Goal: Task Accomplishment & Management: Use online tool/utility

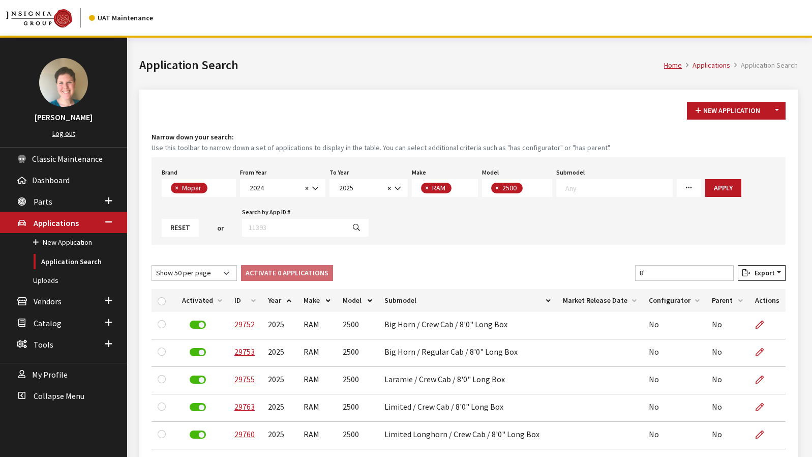
select select "3"
select select "2024"
select select "2025"
select select "34"
select select "1085"
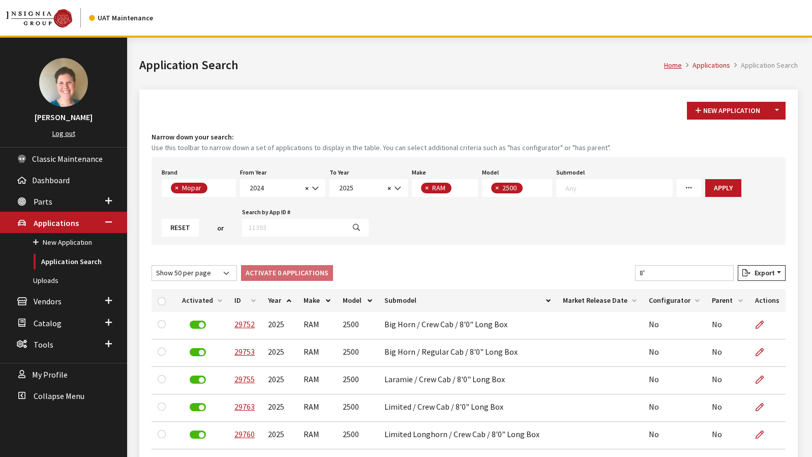
select select "50"
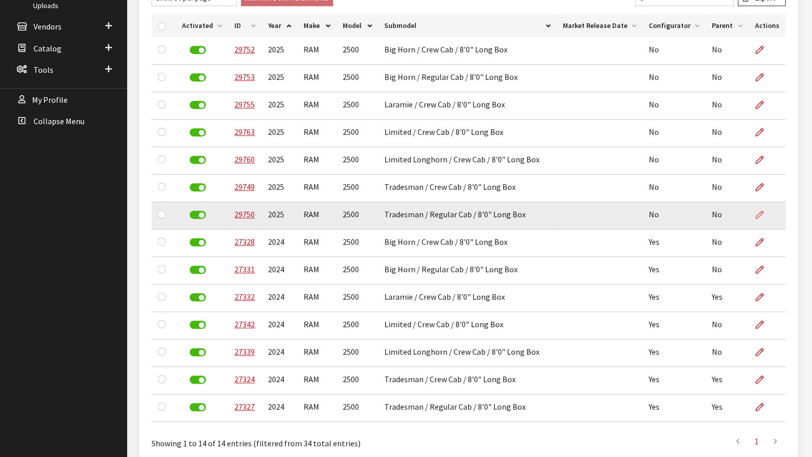
scroll to position [19, 0]
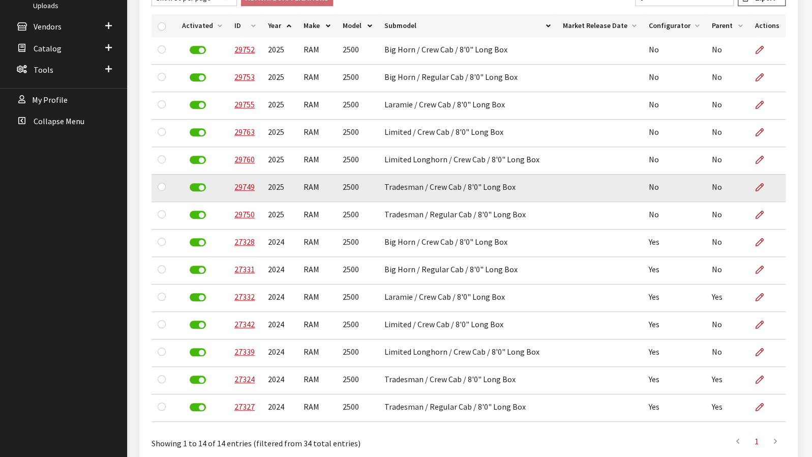
click at [712, 190] on td "No" at bounding box center [727, 187] width 43 height 27
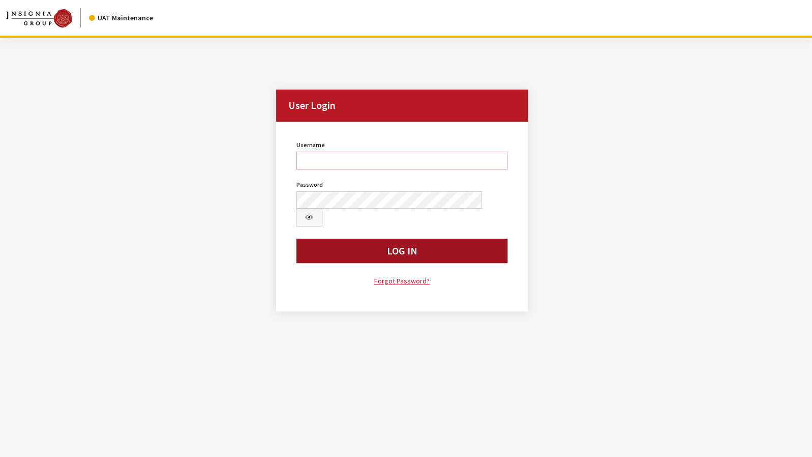
type input "jkrause"
click at [433, 238] on button "Log In" at bounding box center [401, 250] width 211 height 24
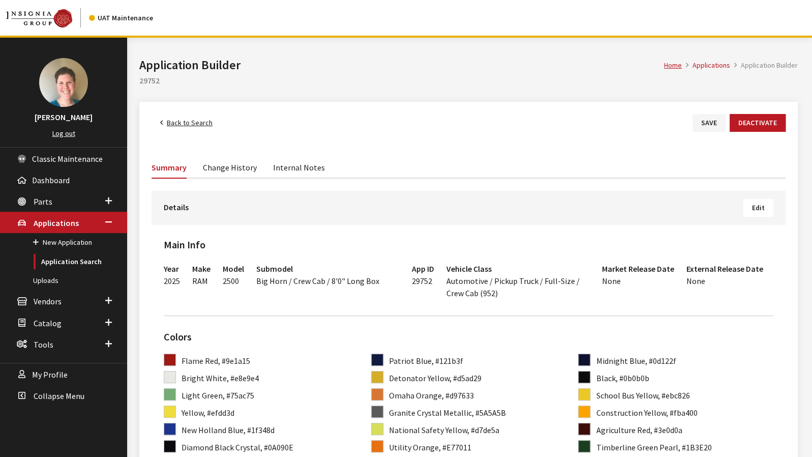
click at [761, 210] on span "Edit" at bounding box center [758, 207] width 13 height 9
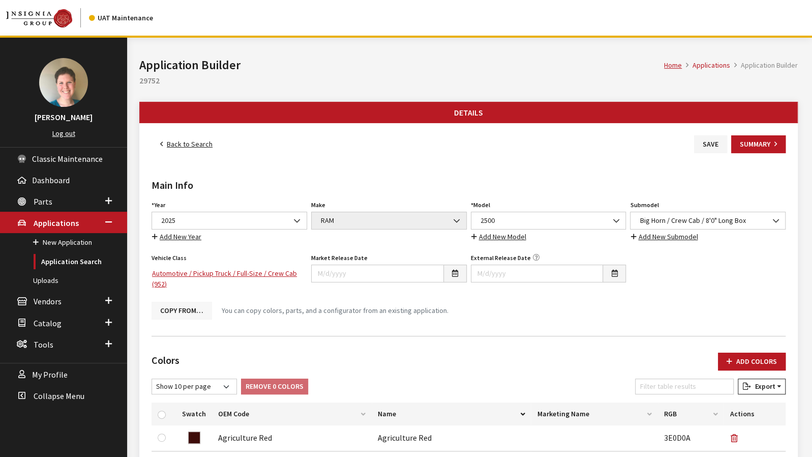
click at [180, 308] on button "Copy From…" at bounding box center [182, 310] width 61 height 18
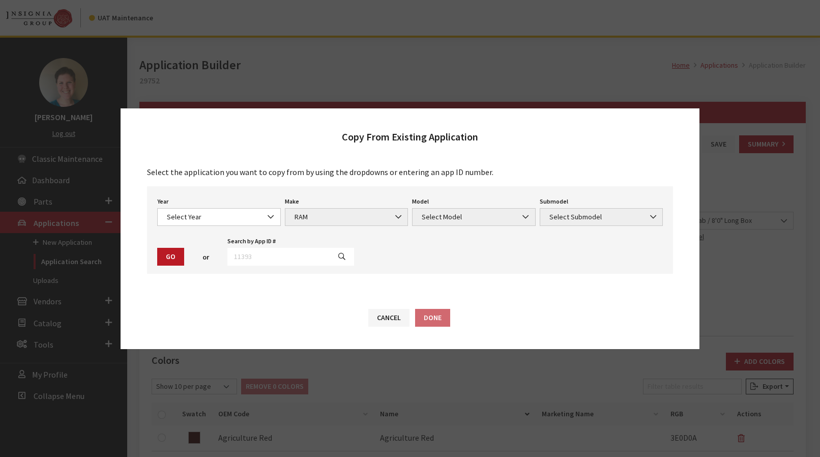
click at [212, 226] on div "Year Select Year 2026 2025 2024 2023 2022 2021 2020 2019 2018 2017 2016 2015 20…" at bounding box center [410, 229] width 526 height 87
click at [263, 257] on input "text" at bounding box center [278, 257] width 103 height 18
type input "29749"
click at [337, 259] on button "button" at bounding box center [341, 257] width 24 height 18
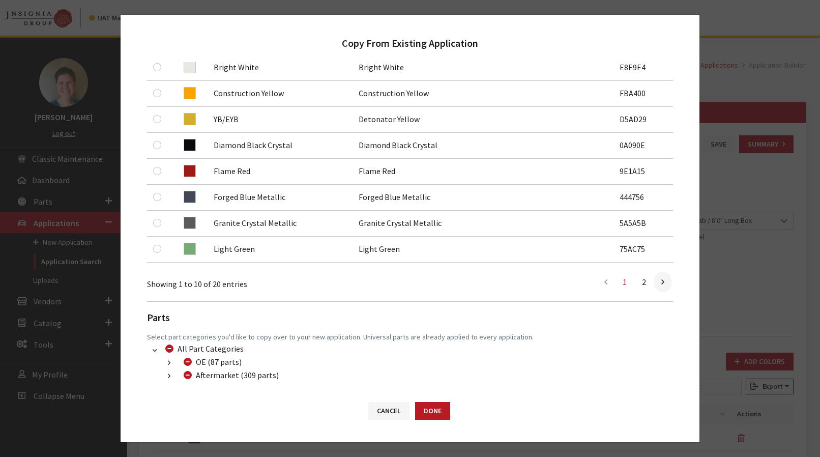
scroll to position [319, 0]
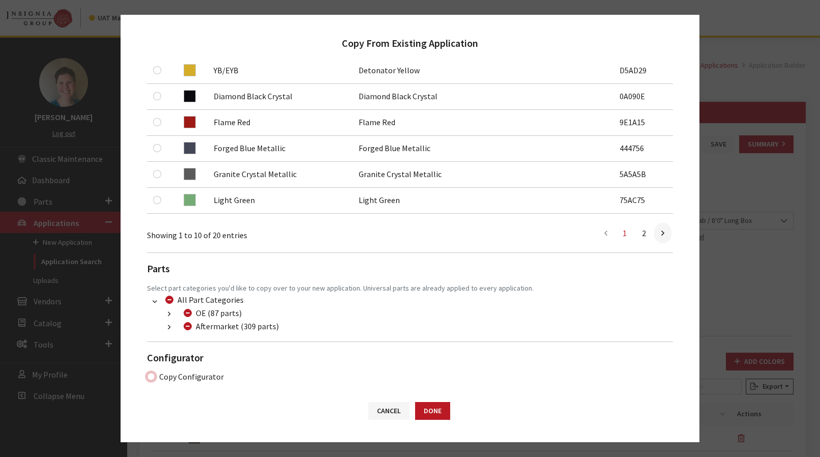
click at [150, 375] on input "Copy Configurator" at bounding box center [151, 376] width 8 height 8
checkbox input "true"
click at [431, 409] on button "Done" at bounding box center [432, 411] width 35 height 18
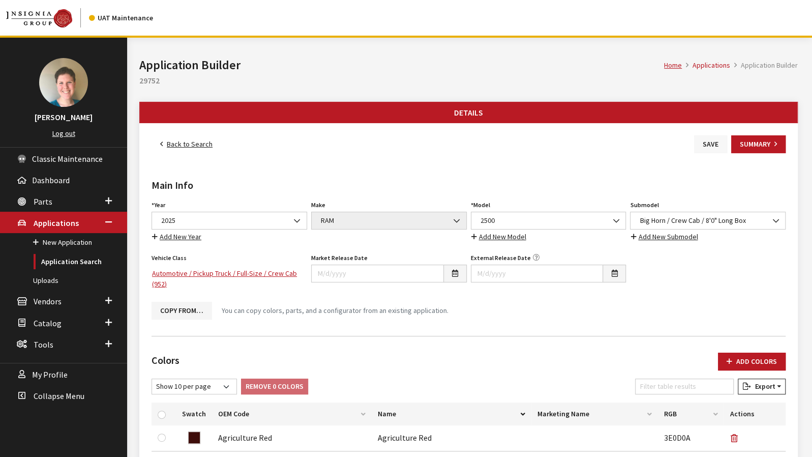
click at [699, 144] on button "Save" at bounding box center [710, 144] width 33 height 18
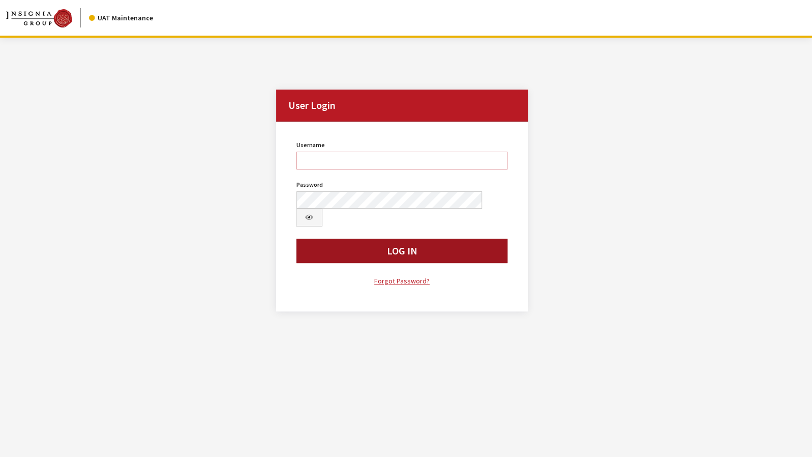
type input "jkrause"
click at [474, 239] on button "Log In" at bounding box center [401, 250] width 211 height 24
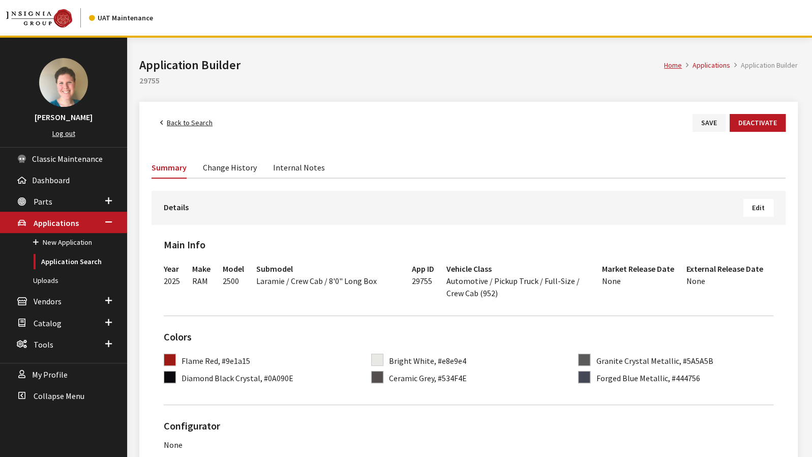
click at [762, 210] on span "Edit" at bounding box center [758, 207] width 13 height 9
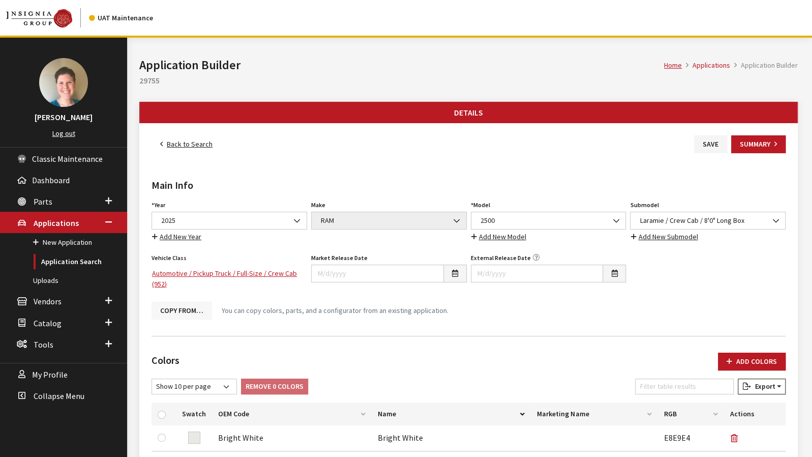
click at [175, 311] on button "Copy From…" at bounding box center [182, 310] width 61 height 18
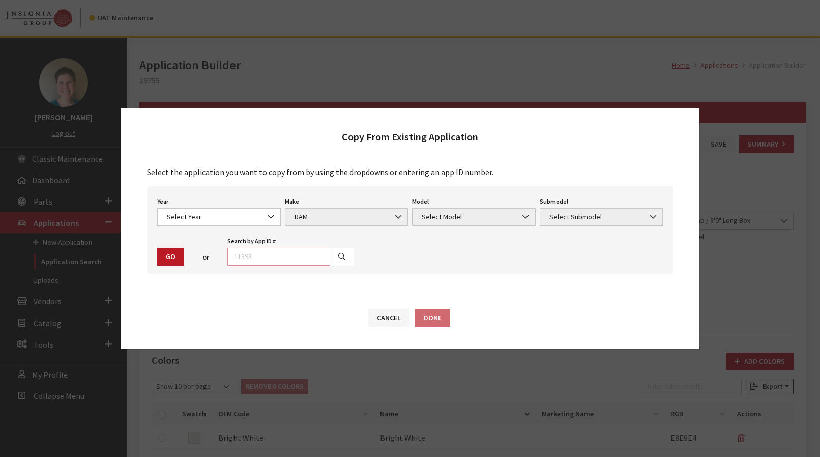
click at [275, 261] on input "text" at bounding box center [278, 257] width 103 height 18
type input "29749"
click at [329, 261] on button "button" at bounding box center [341, 257] width 24 height 18
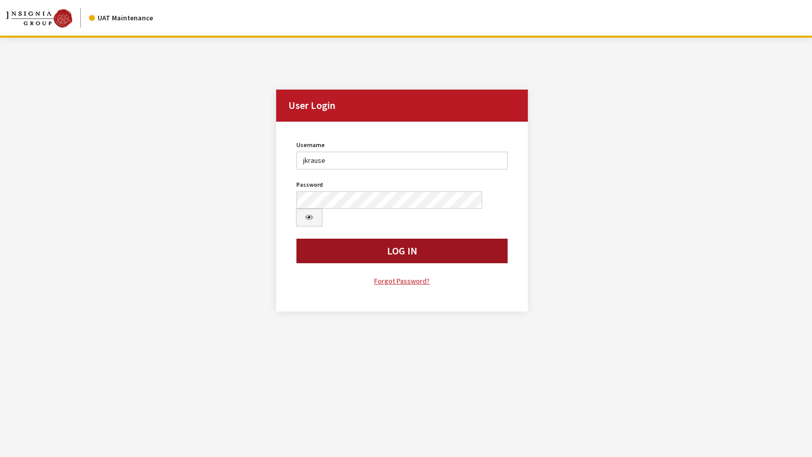
click at [349, 238] on button "Log In" at bounding box center [401, 250] width 211 height 24
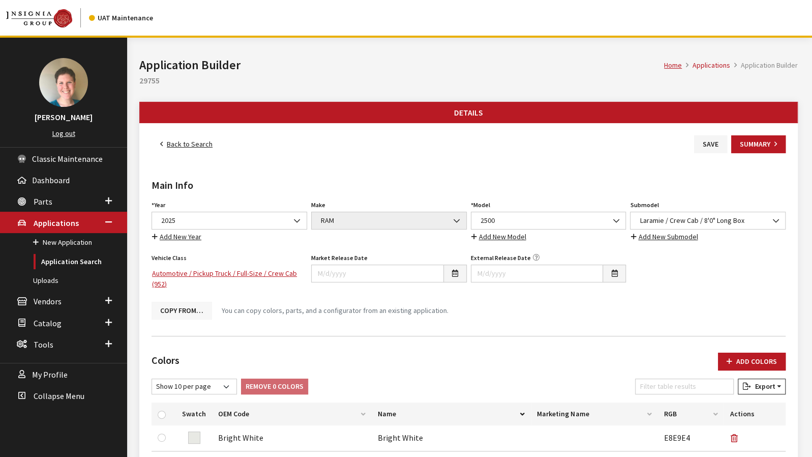
click at [192, 312] on button "Copy From…" at bounding box center [182, 310] width 61 height 18
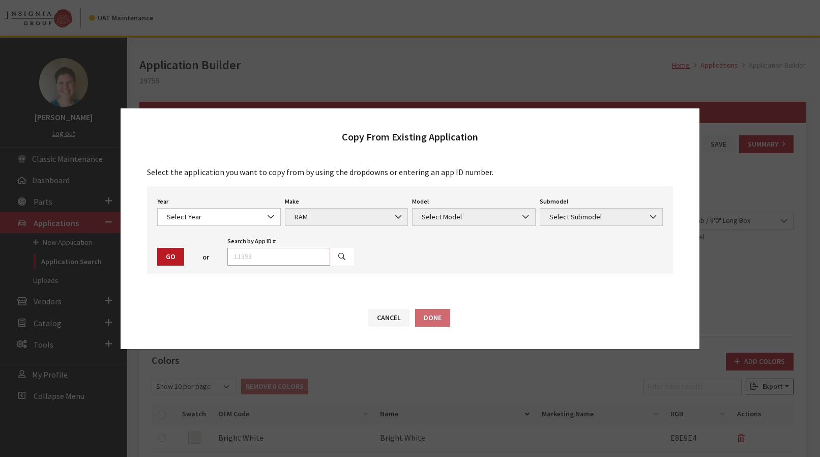
click at [273, 258] on input "text" at bounding box center [278, 257] width 103 height 18
type input "29749"
click at [329, 255] on button "button" at bounding box center [341, 257] width 24 height 18
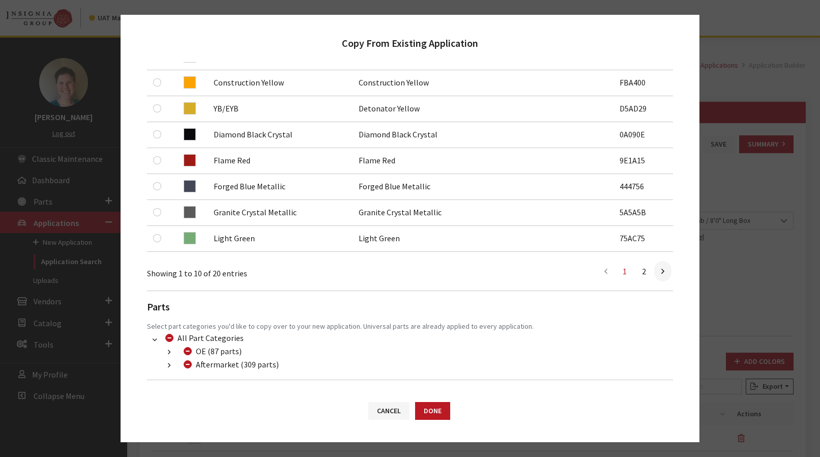
scroll to position [319, 0]
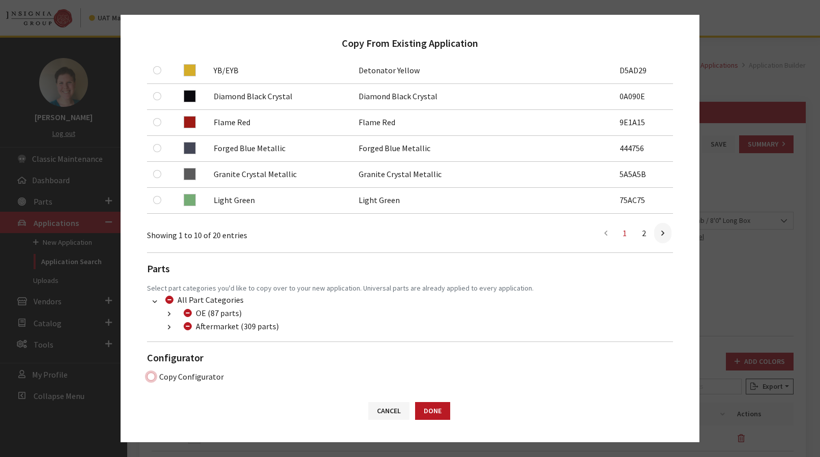
click at [151, 372] on input "Copy Configurator" at bounding box center [151, 376] width 8 height 8
checkbox input "true"
click at [433, 411] on button "Done" at bounding box center [432, 411] width 35 height 18
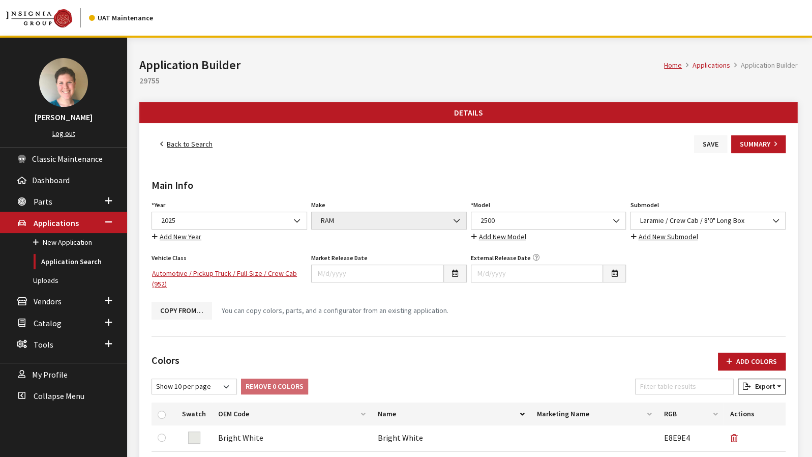
click at [714, 147] on button "Save" at bounding box center [710, 144] width 33 height 18
click at [691, 142] on div "Back to Search Save Summary" at bounding box center [468, 144] width 638 height 18
click at [699, 142] on button "Save" at bounding box center [710, 144] width 33 height 18
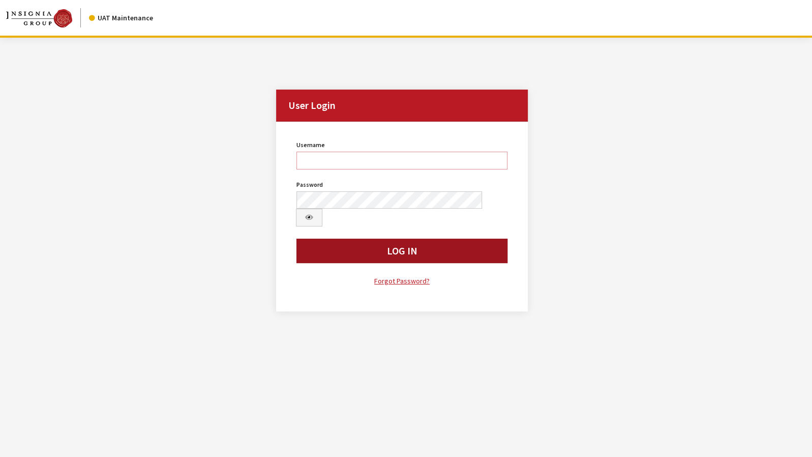
type input "jkrause"
click at [471, 238] on button "Log In" at bounding box center [401, 250] width 211 height 24
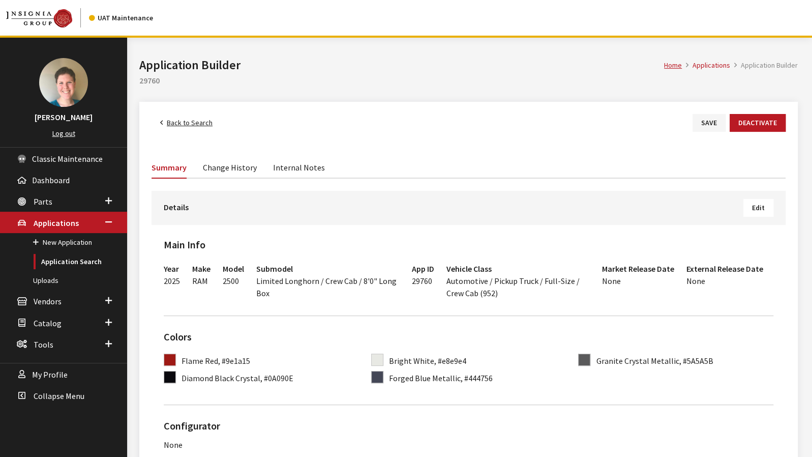
click at [762, 209] on span "Edit" at bounding box center [758, 207] width 13 height 9
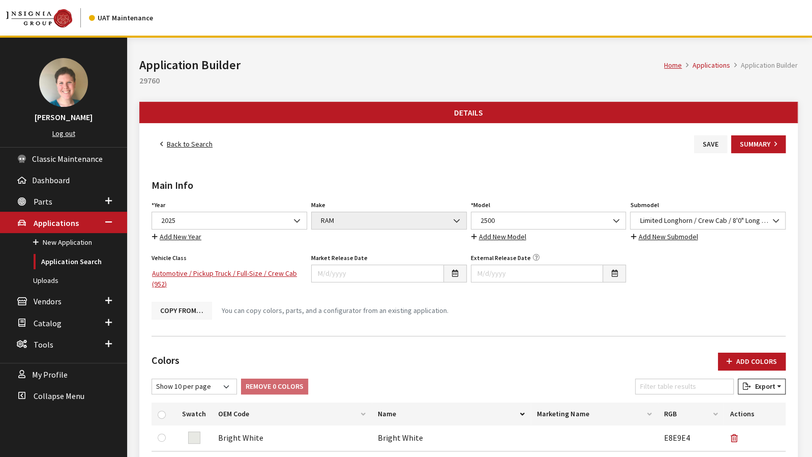
click at [197, 313] on button "Copy From…" at bounding box center [182, 310] width 61 height 18
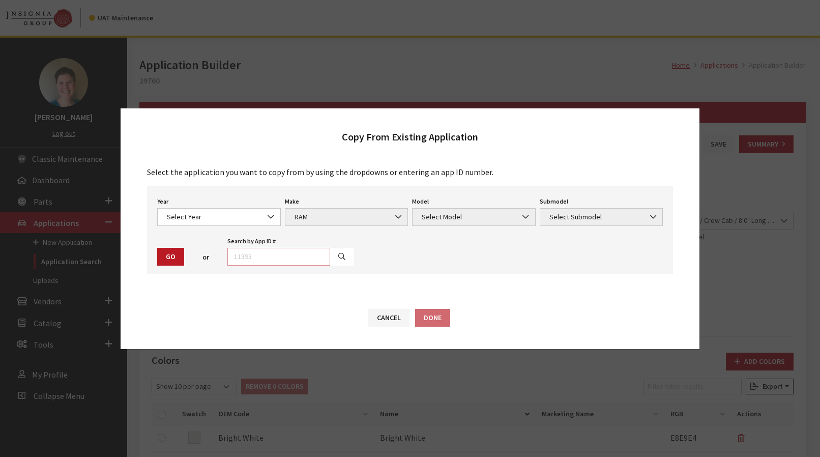
click at [254, 258] on input "text" at bounding box center [278, 257] width 103 height 18
type input "29749"
click at [329, 259] on button "button" at bounding box center [341, 257] width 24 height 18
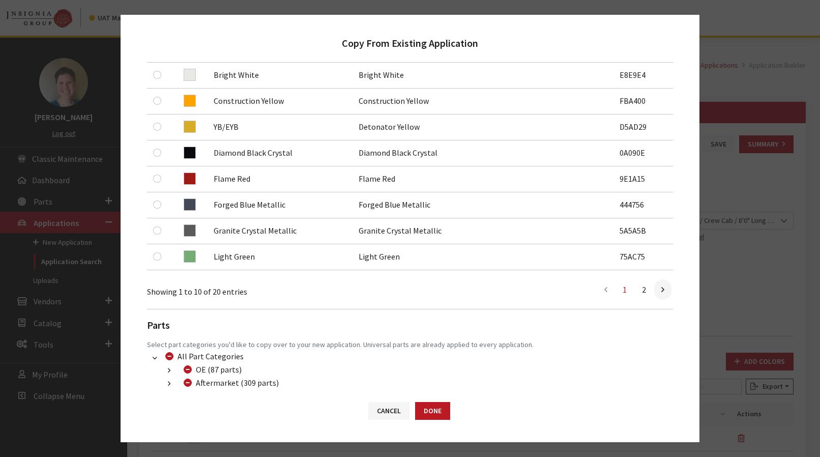
scroll to position [319, 0]
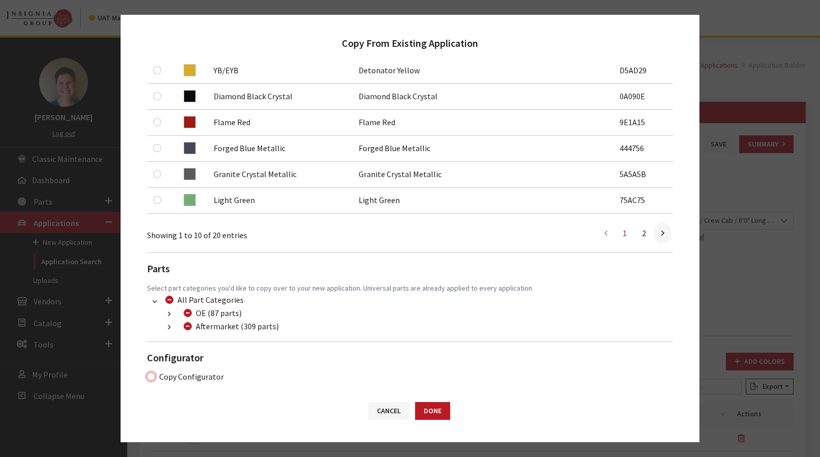
click at [147, 373] on input "Copy Configurator" at bounding box center [151, 376] width 8 height 8
checkbox input "true"
click at [444, 411] on button "Done" at bounding box center [432, 411] width 35 height 18
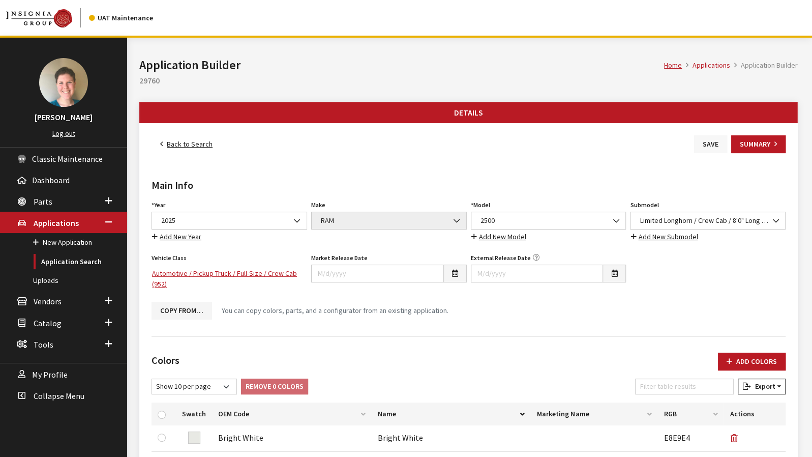
click at [709, 146] on button "Save" at bounding box center [710, 144] width 33 height 18
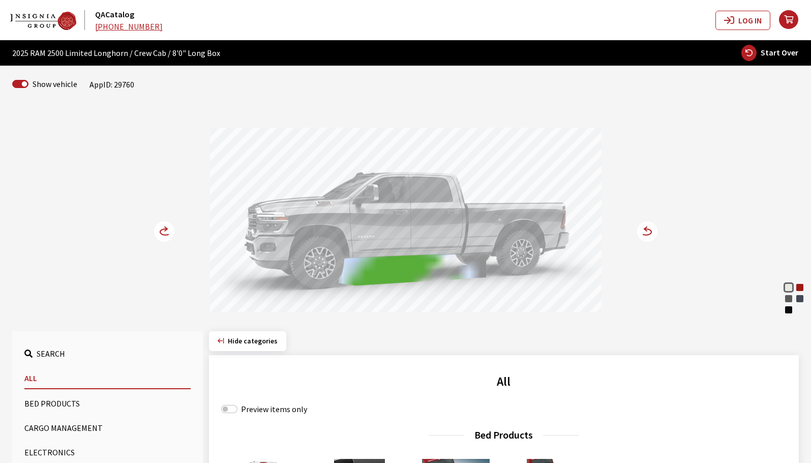
click at [633, 231] on div "Bright White Flame Red Granite Crystal Metallic Forged Blue Metallic Diamond Bl…" at bounding box center [405, 210] width 671 height 207
click at [643, 233] on circle at bounding box center [647, 231] width 20 height 20
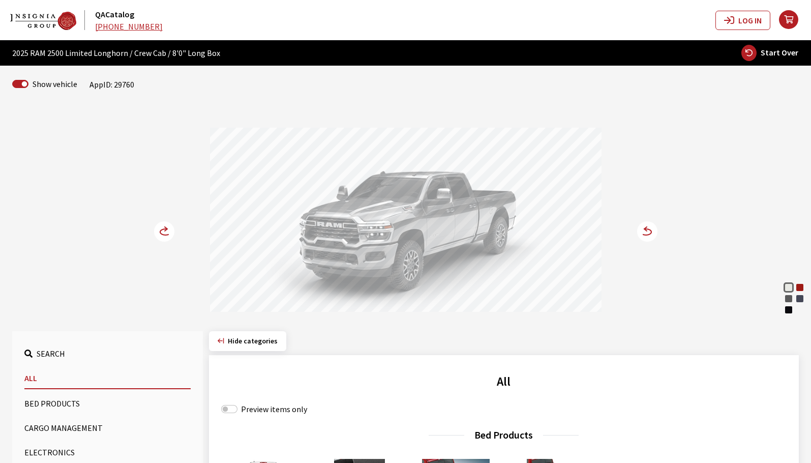
click at [643, 233] on circle at bounding box center [647, 231] width 20 height 20
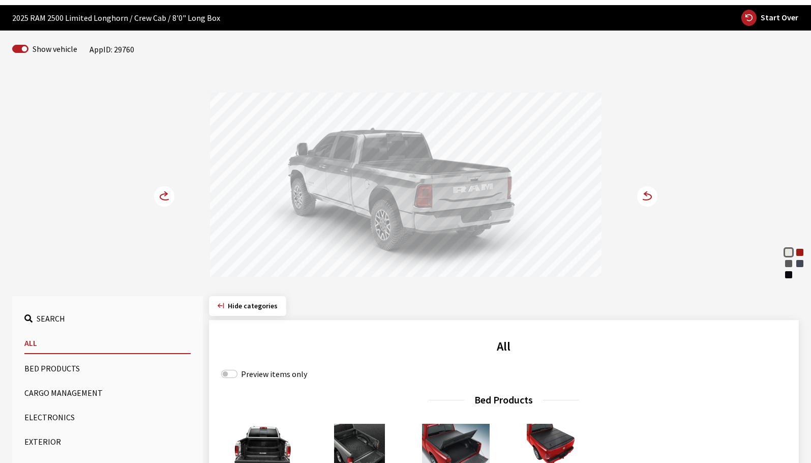
scroll to position [203, 0]
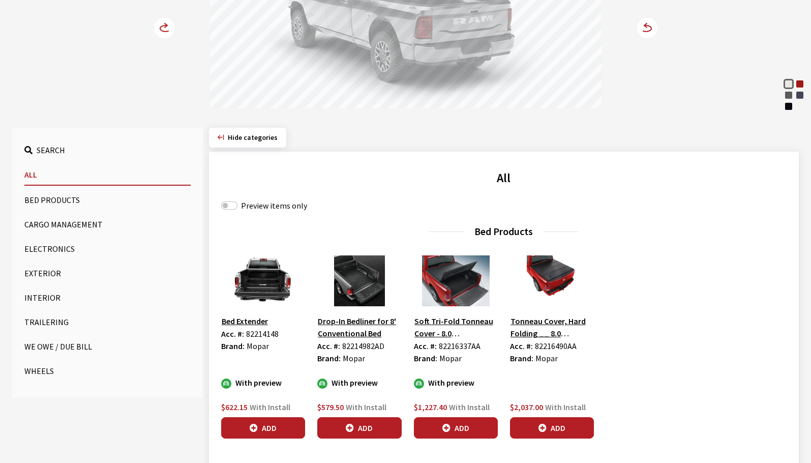
click at [43, 270] on button "Exterior" at bounding box center [107, 273] width 166 height 20
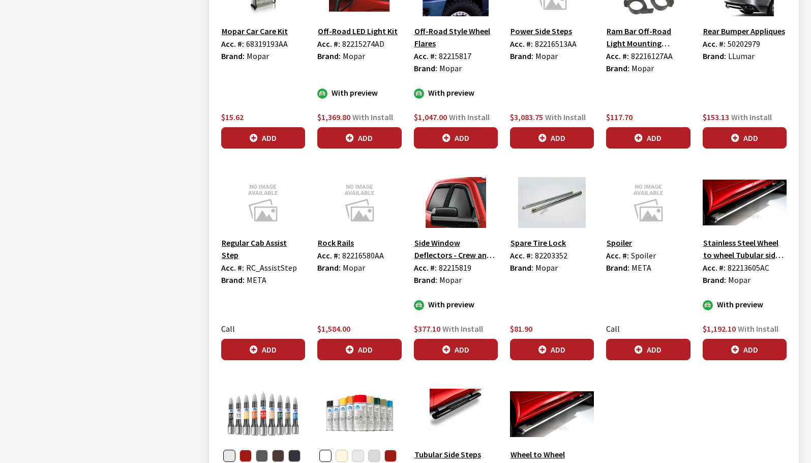
scroll to position [1729, 0]
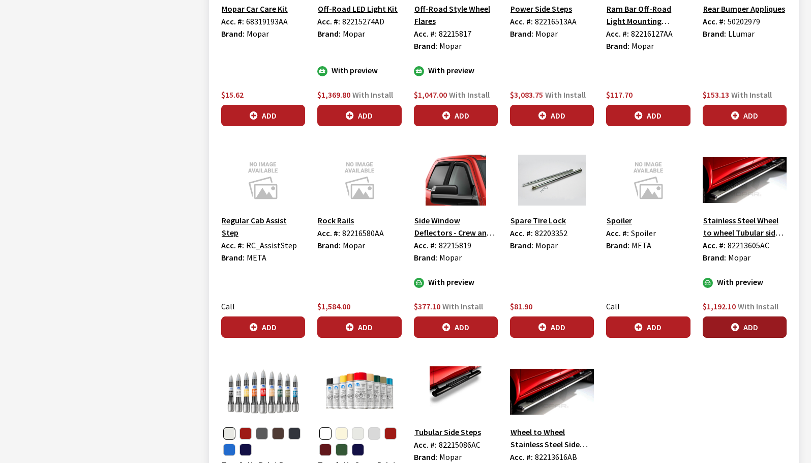
click at [746, 316] on button "Add" at bounding box center [745, 326] width 84 height 21
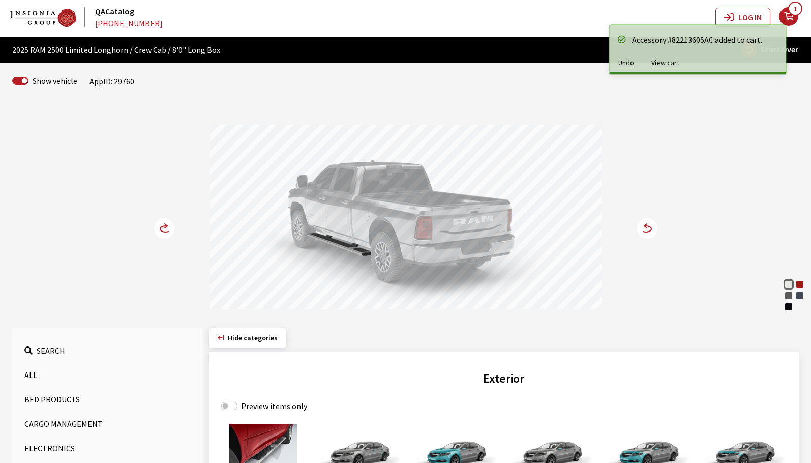
scroll to position [0, 0]
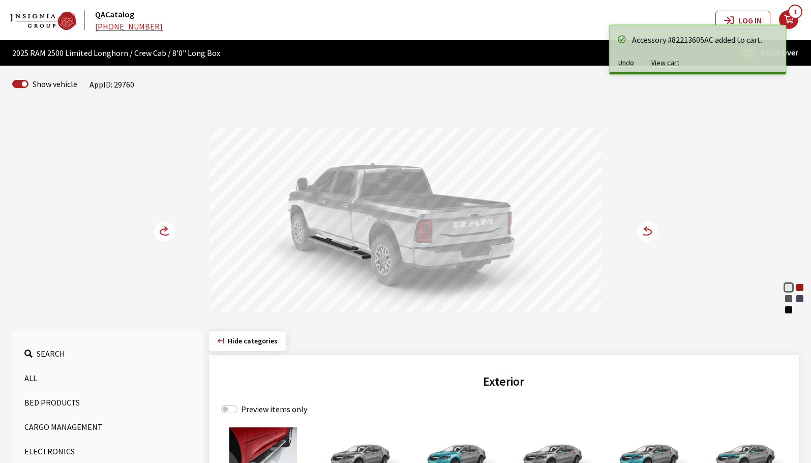
click at [653, 228] on circle at bounding box center [647, 231] width 20 height 20
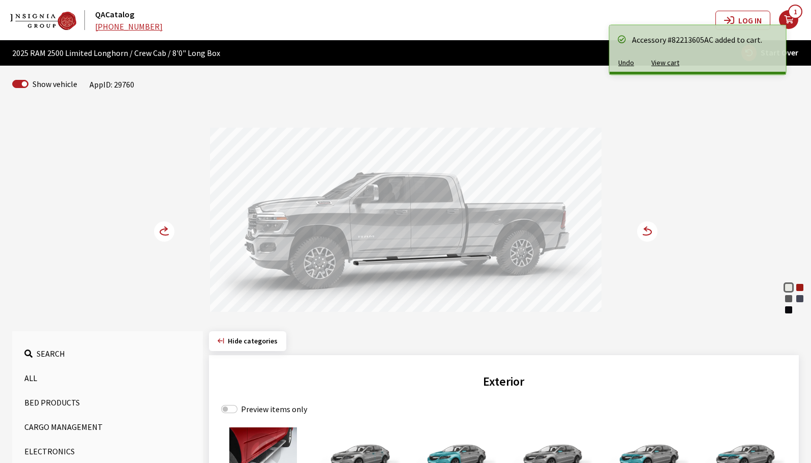
click at [653, 228] on circle at bounding box center [647, 231] width 20 height 20
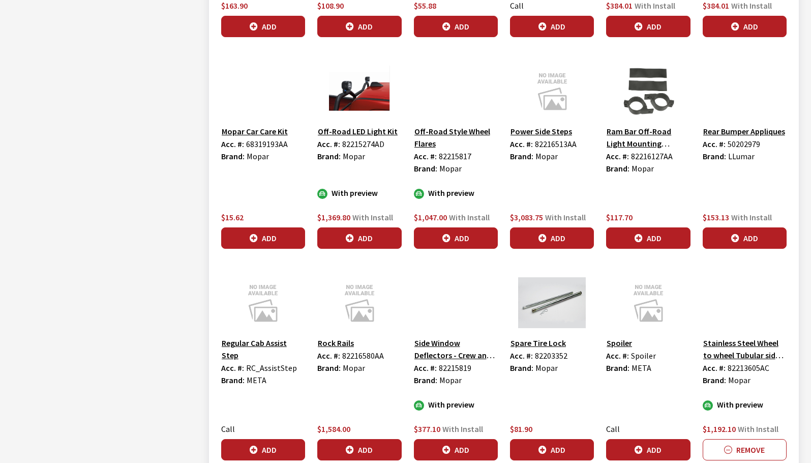
scroll to position [2339, 0]
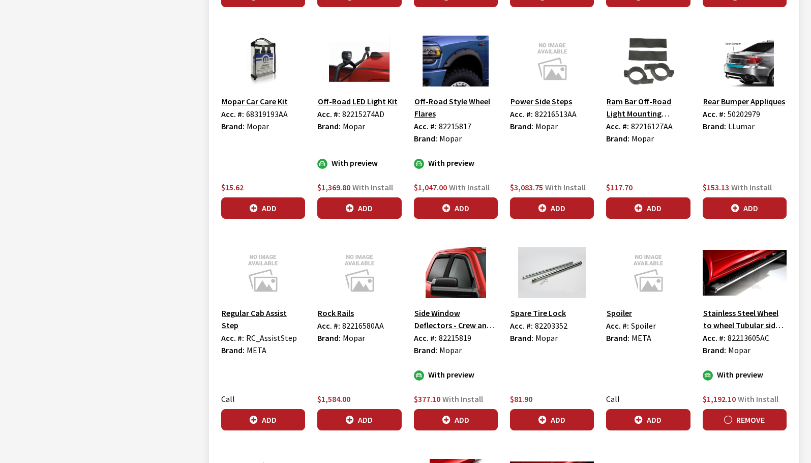
click at [712, 409] on button "Remove" at bounding box center [745, 419] width 84 height 21
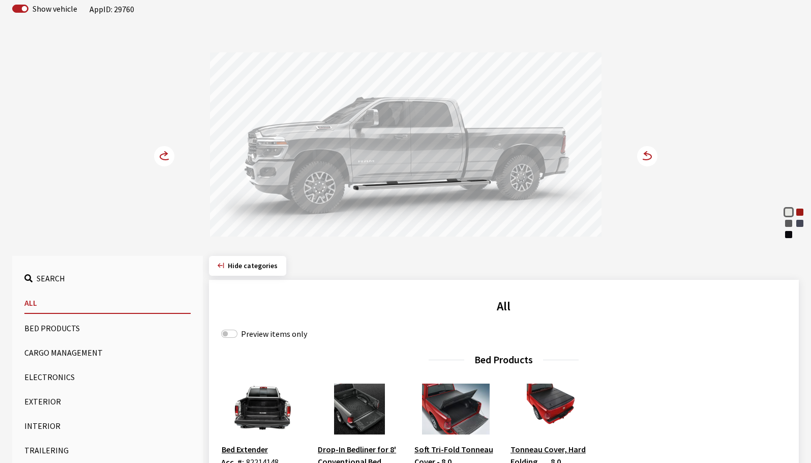
scroll to position [0, 0]
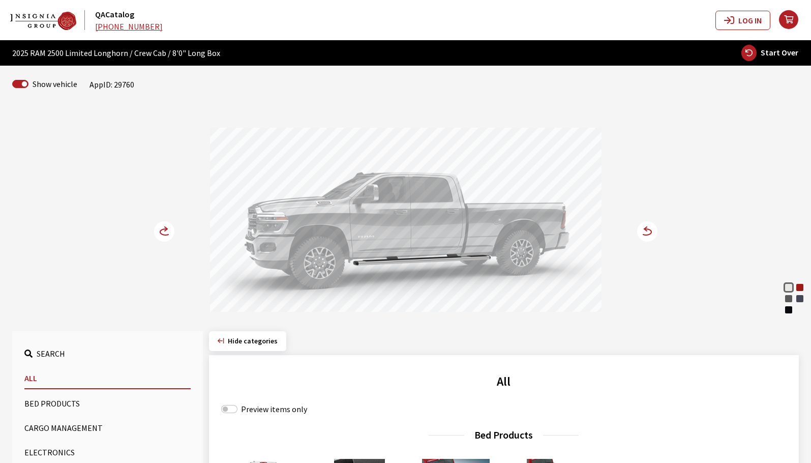
click at [642, 230] on icon at bounding box center [641, 232] width 7 height 9
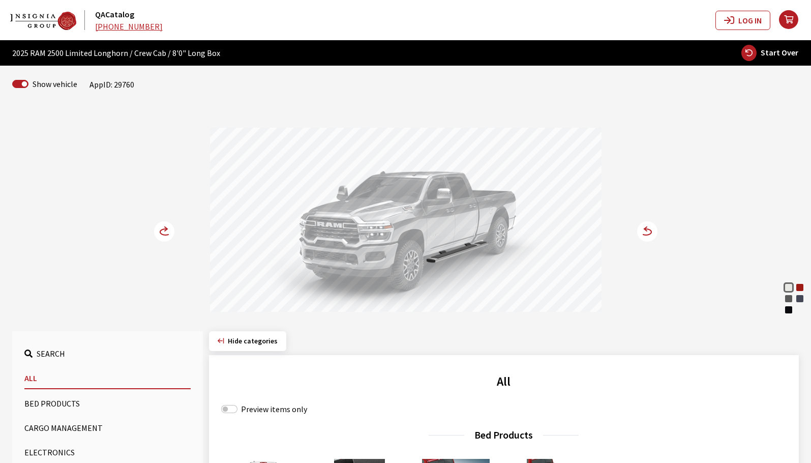
click at [642, 231] on icon at bounding box center [641, 232] width 7 height 9
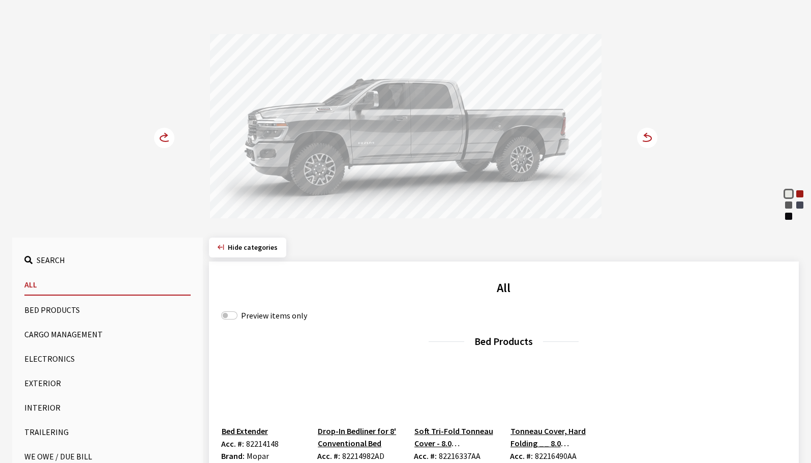
scroll to position [102, 0]
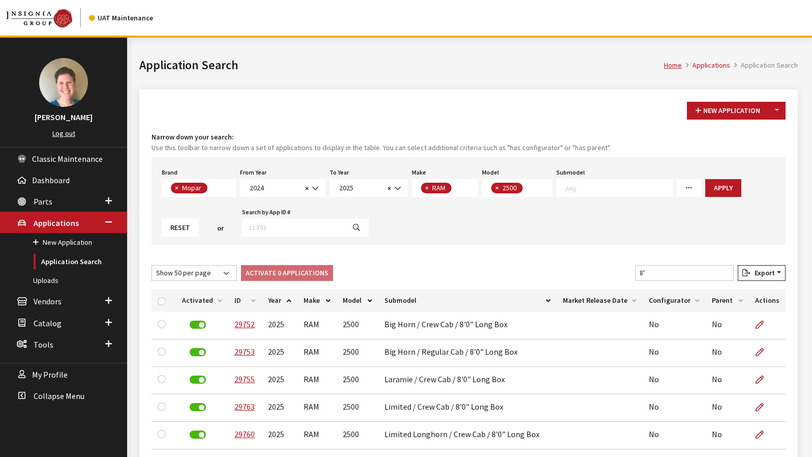
select select "3"
select select "2024"
select select "2025"
select select "34"
select select "1085"
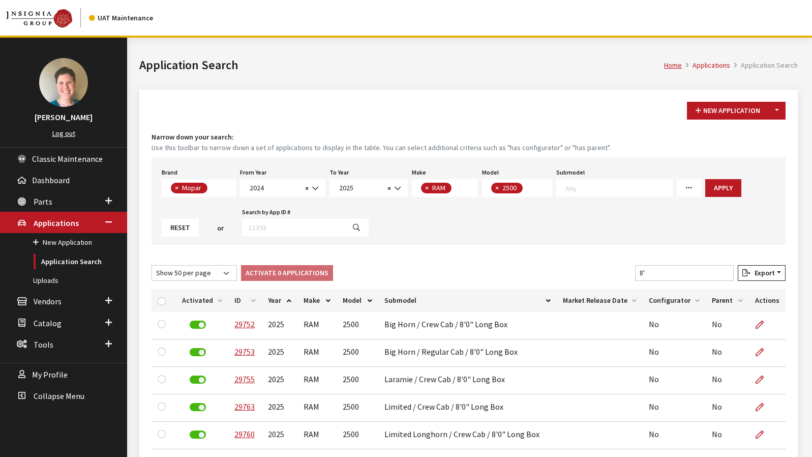
select select "50"
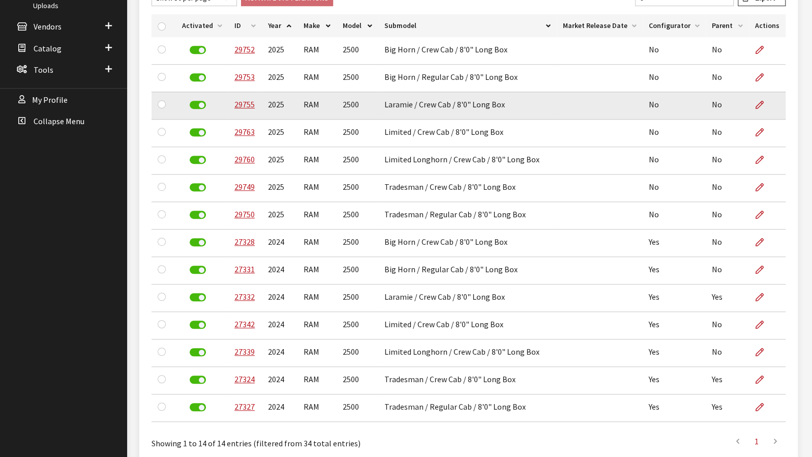
scroll to position [19, 0]
